Goal: Find specific page/section: Find specific page/section

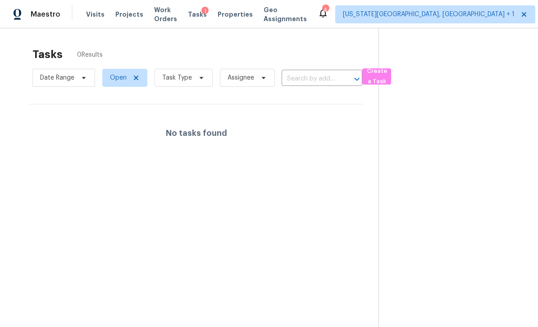
scroll to position [28, 0]
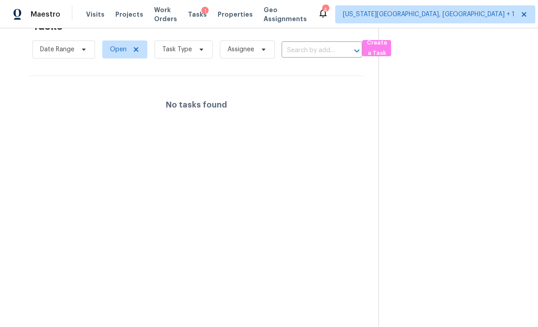
click at [207, 18] on div "Tasks 1" at bounding box center [197, 14] width 19 height 9
click at [208, 9] on div "1" at bounding box center [204, 11] width 7 height 9
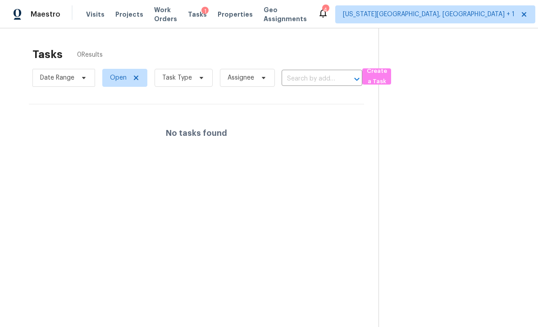
scroll to position [0, 0]
click at [208, 15] on div "1" at bounding box center [204, 11] width 7 height 9
click at [208, 13] on div "1" at bounding box center [204, 11] width 7 height 9
click at [231, 16] on span "Properties" at bounding box center [235, 14] width 35 height 9
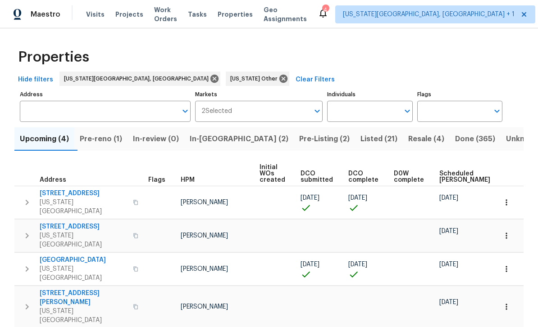
click at [112, 140] on span "Pre-reno (1)" at bounding box center [101, 139] width 42 height 13
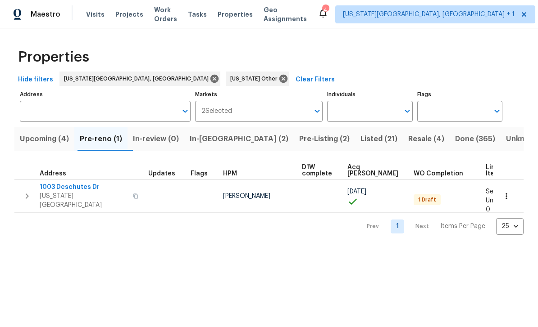
click at [184, 195] on td at bounding box center [166, 196] width 42 height 33
click at [58, 187] on span "1003 Deschutes Dr" at bounding box center [84, 187] width 88 height 9
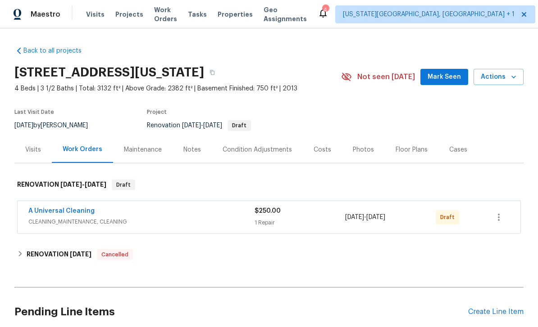
click at [198, 150] on div "Notes" at bounding box center [192, 149] width 18 height 9
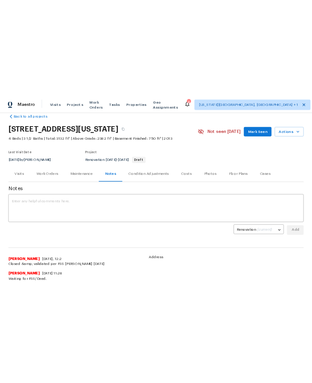
scroll to position [25, 0]
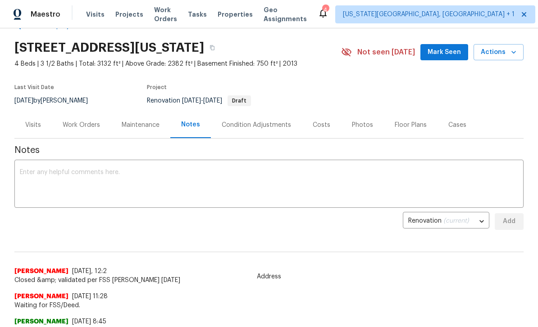
click at [51, 187] on textarea at bounding box center [269, 185] width 498 height 32
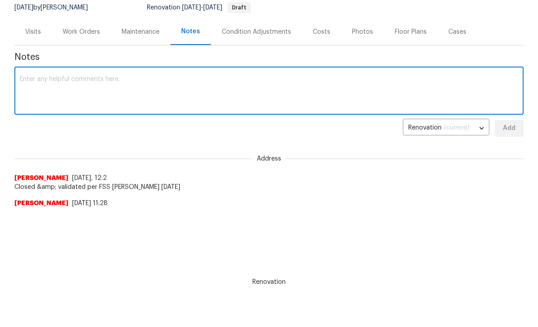
scroll to position [0, 0]
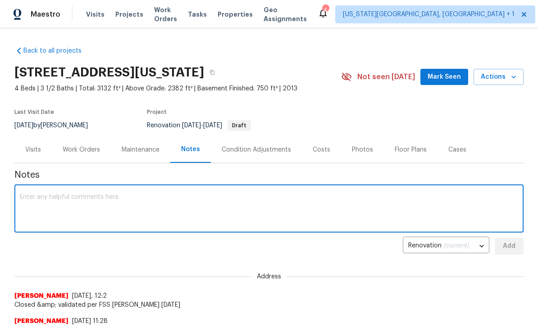
click at [251, 13] on span "Properties" at bounding box center [235, 14] width 35 height 9
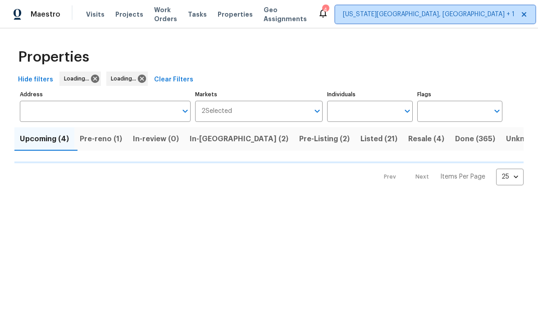
click at [435, 18] on span "[US_STATE][GEOGRAPHIC_DATA], [GEOGRAPHIC_DATA] + 1" at bounding box center [429, 14] width 172 height 9
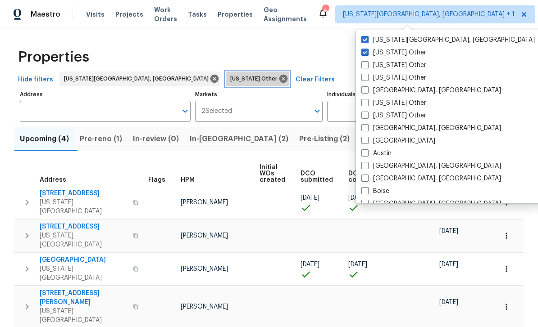
click at [279, 80] on icon at bounding box center [283, 79] width 8 height 8
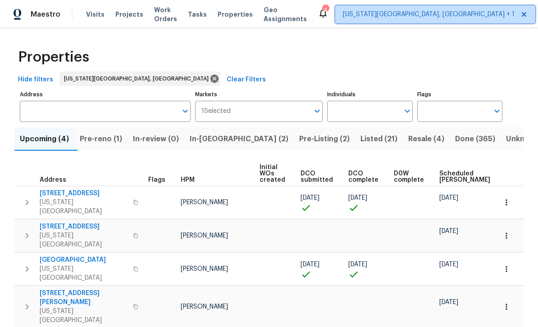
click at [426, 15] on span "[US_STATE][GEOGRAPHIC_DATA], [GEOGRAPHIC_DATA] + 1" at bounding box center [429, 14] width 172 height 9
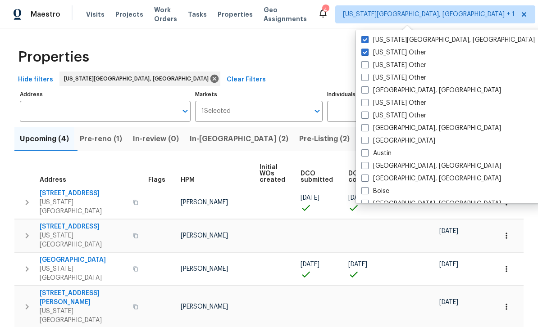
click at [368, 55] on span at bounding box center [364, 52] width 7 height 7
click at [367, 54] on input "Colorado Other" at bounding box center [364, 51] width 6 height 6
checkbox input "false"
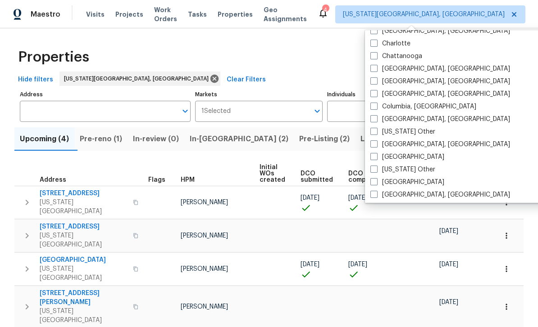
scroll to position [218, 0]
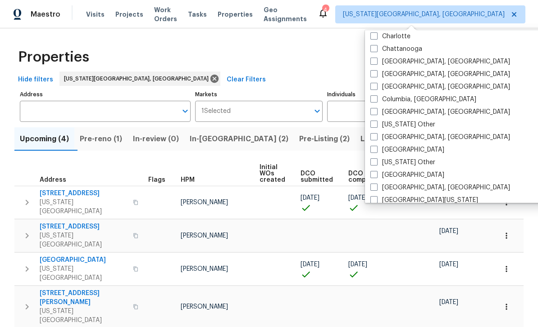
click at [372, 177] on span at bounding box center [373, 174] width 7 height 7
click at [372, 177] on input "Denver" at bounding box center [373, 174] width 6 height 6
checkbox input "true"
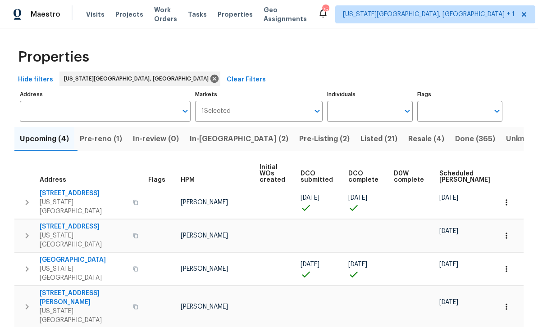
click at [261, 110] on input "Markets" at bounding box center [270, 111] width 79 height 21
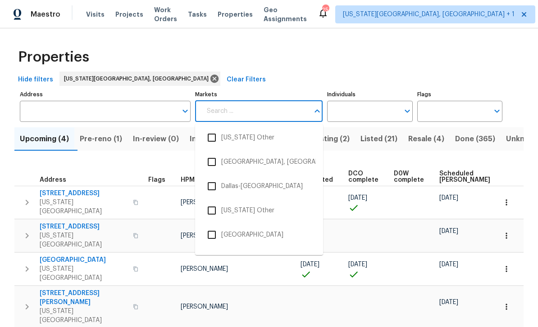
scroll to position [665, 0]
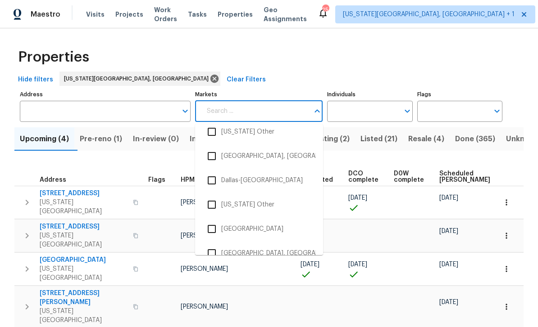
click at [213, 232] on input "checkbox" at bounding box center [211, 229] width 19 height 19
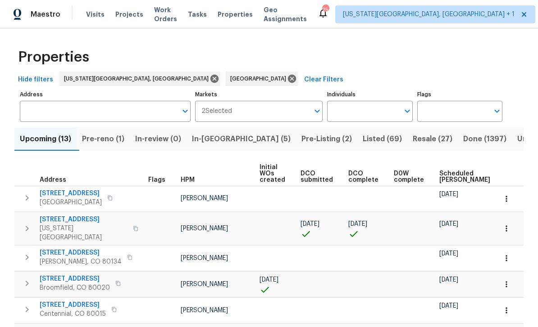
click at [227, 145] on span "In-reno (5)" at bounding box center [241, 139] width 99 height 13
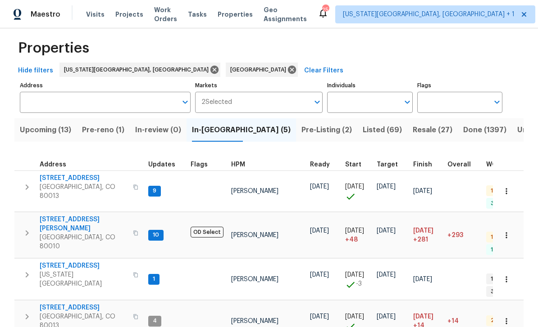
click at [130, 183] on button "button" at bounding box center [135, 188] width 11 height 22
click at [130, 181] on button "button" at bounding box center [135, 188] width 11 height 22
